Goal: Task Accomplishment & Management: Manage account settings

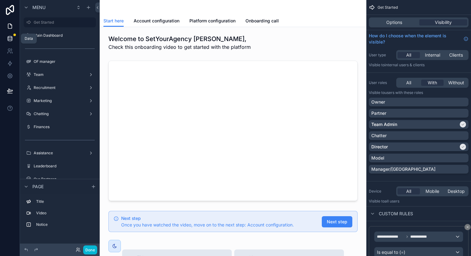
click at [11, 40] on icon at bounding box center [10, 40] width 4 height 2
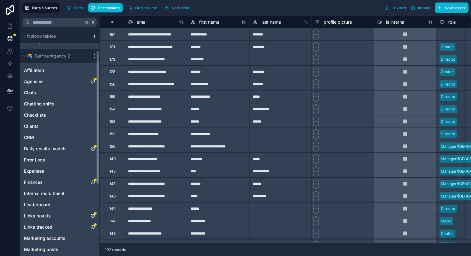
scroll to position [19, 0]
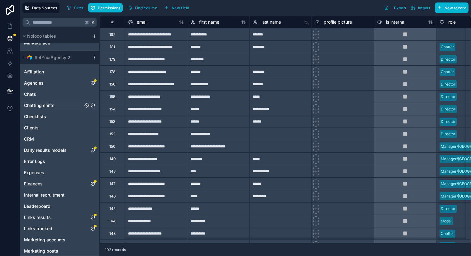
click at [92, 105] on icon "Chatting shifts" at bounding box center [92, 105] width 5 height 5
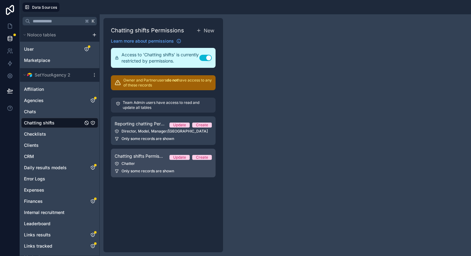
click at [149, 164] on div "Chatter" at bounding box center [163, 163] width 97 height 5
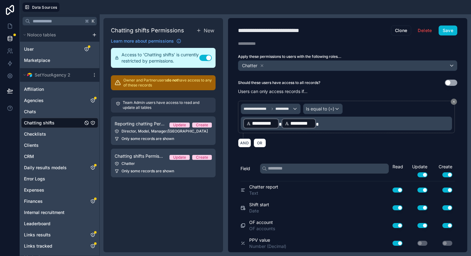
scroll to position [25, 0]
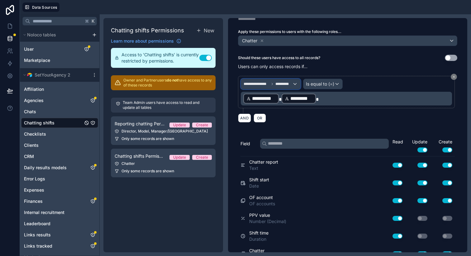
click at [291, 86] on div "**********" at bounding box center [270, 84] width 59 height 10
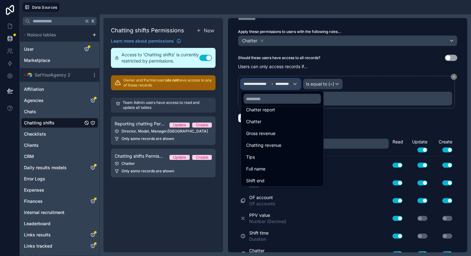
scroll to position [97, 0]
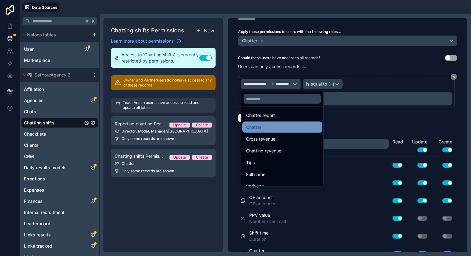
click at [268, 128] on div "Chatter" at bounding box center [282, 127] width 72 height 7
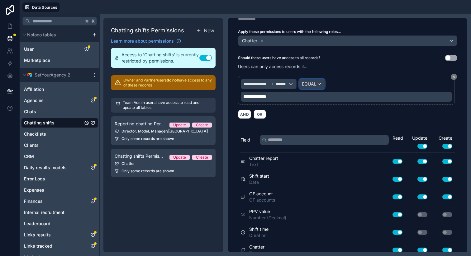
click at [319, 86] on div "EQUAL" at bounding box center [311, 84] width 25 height 10
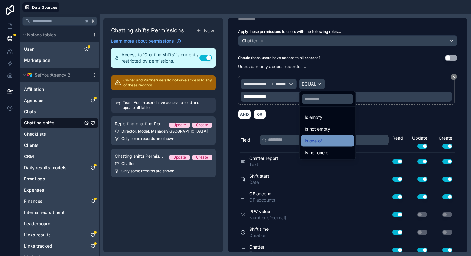
click at [315, 136] on div "Is one of" at bounding box center [328, 140] width 54 height 11
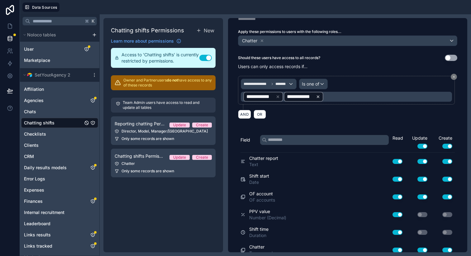
click at [320, 96] on icon at bounding box center [318, 97] width 4 height 4
click at [279, 96] on icon at bounding box center [278, 97] width 4 height 4
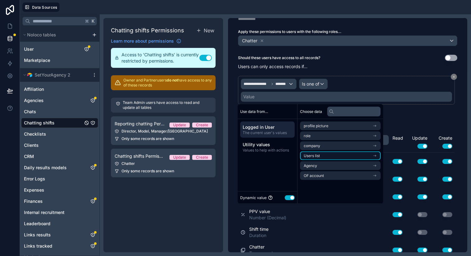
click at [323, 155] on li "Users list" at bounding box center [340, 156] width 81 height 9
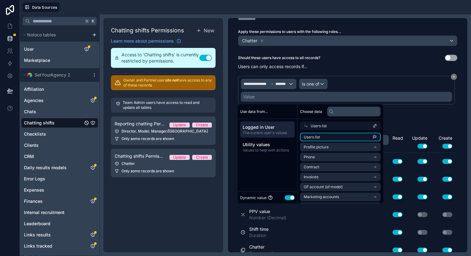
click at [327, 138] on li "Users list" at bounding box center [340, 137] width 81 height 9
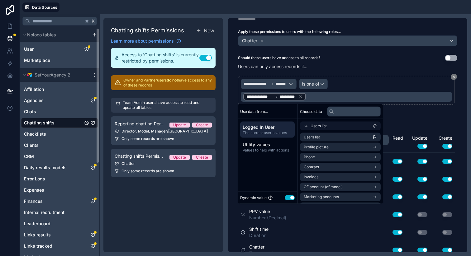
click at [177, 220] on div "Chatting shifts Permissions New Learn more about permissions Access to 'Chattin…" at bounding box center [163, 135] width 120 height 235
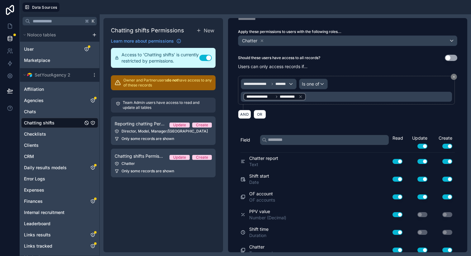
scroll to position [0, 0]
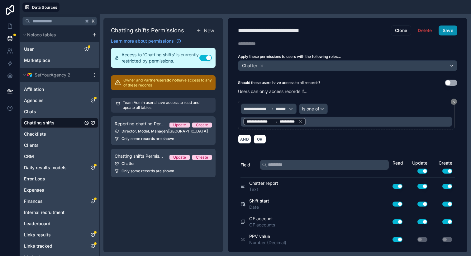
click at [445, 34] on button "Save" at bounding box center [447, 31] width 19 height 10
click at [10, 28] on icon at bounding box center [10, 26] width 6 height 6
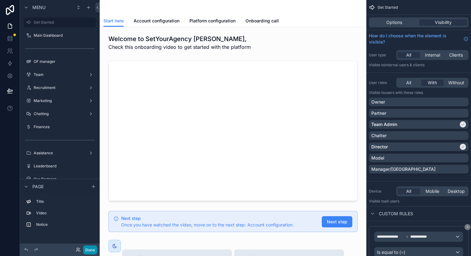
click at [89, 252] on button "Done" at bounding box center [90, 250] width 14 height 9
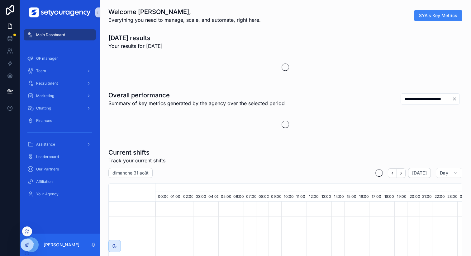
scroll to position [0, 2112]
click at [27, 230] on icon at bounding box center [27, 231] width 2 height 2
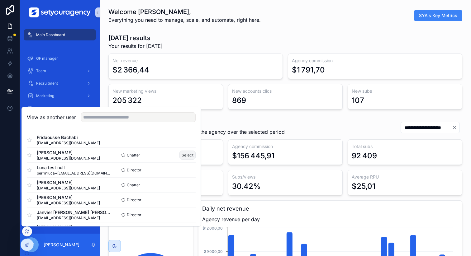
click at [183, 154] on button "Select" at bounding box center [187, 155] width 16 height 9
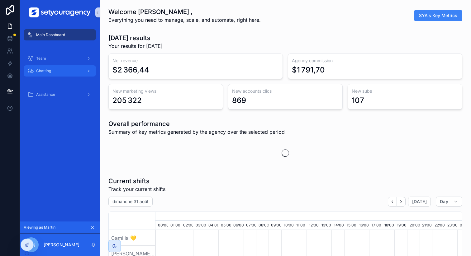
scroll to position [0, 2112]
click at [59, 69] on div "Chatting" at bounding box center [59, 71] width 65 height 10
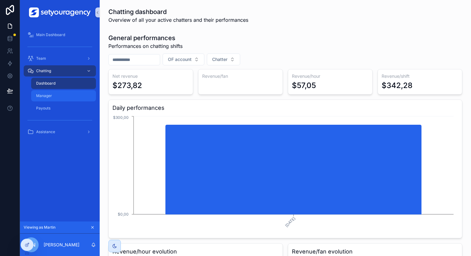
click at [67, 95] on div "Manager" at bounding box center [63, 96] width 57 height 10
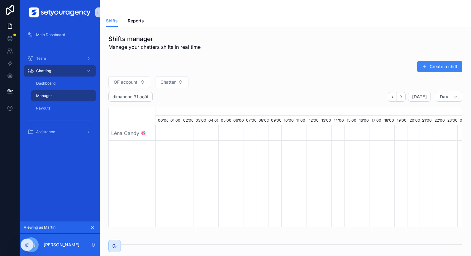
scroll to position [0, 2112]
click at [143, 23] on div "Shifts Reports" at bounding box center [285, 21] width 359 height 12
click at [136, 21] on span "Reports" at bounding box center [136, 21] width 16 height 6
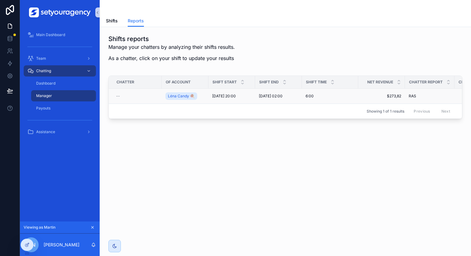
click at [137, 98] on div "--" at bounding box center [137, 96] width 42 height 5
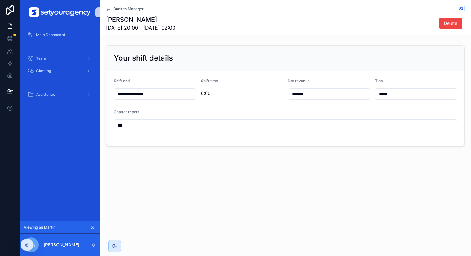
click at [124, 8] on span "Back to Manager" at bounding box center [128, 9] width 30 height 5
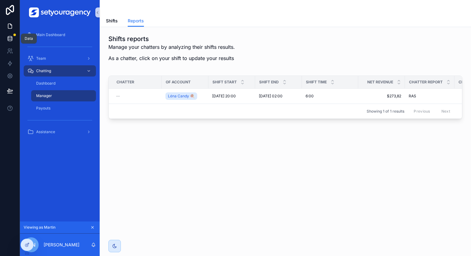
click at [9, 41] on icon at bounding box center [10, 40] width 4 height 2
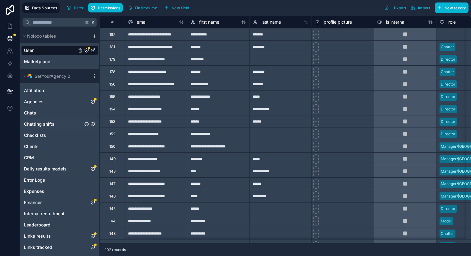
click at [93, 124] on icon "Chatting shifts" at bounding box center [92, 124] width 5 height 5
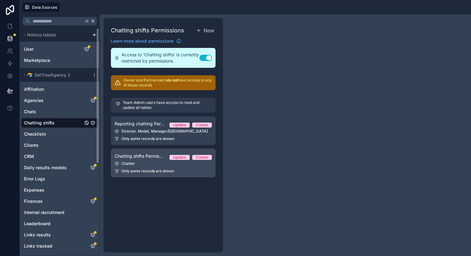
click at [178, 164] on div "Chatter" at bounding box center [163, 163] width 97 height 5
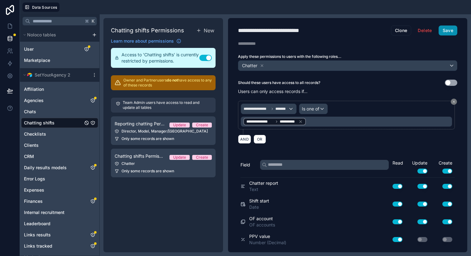
click at [441, 28] on button "Save" at bounding box center [447, 31] width 19 height 10
click at [10, 27] on icon at bounding box center [10, 26] width 6 height 6
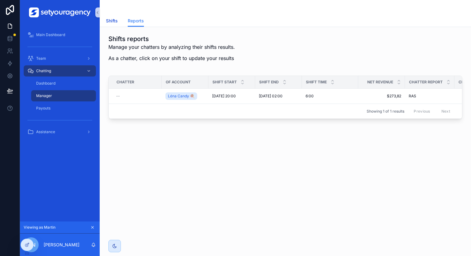
click at [112, 20] on span "Shifts" at bounding box center [112, 21] width 12 height 6
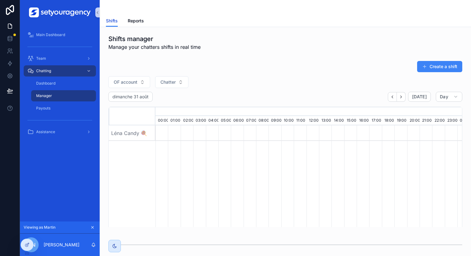
scroll to position [0, 2112]
click at [436, 67] on button "Create a shift" at bounding box center [439, 66] width 45 height 11
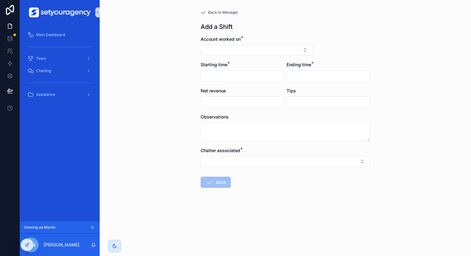
click at [219, 15] on span "Back to Manager" at bounding box center [223, 12] width 30 height 5
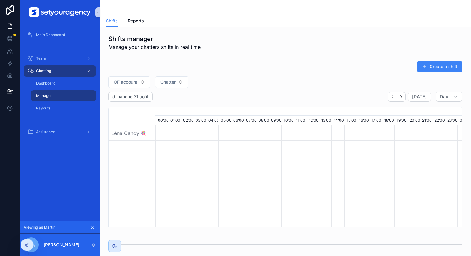
scroll to position [0, 2112]
